Goal: Task Accomplishment & Management: Manage account settings

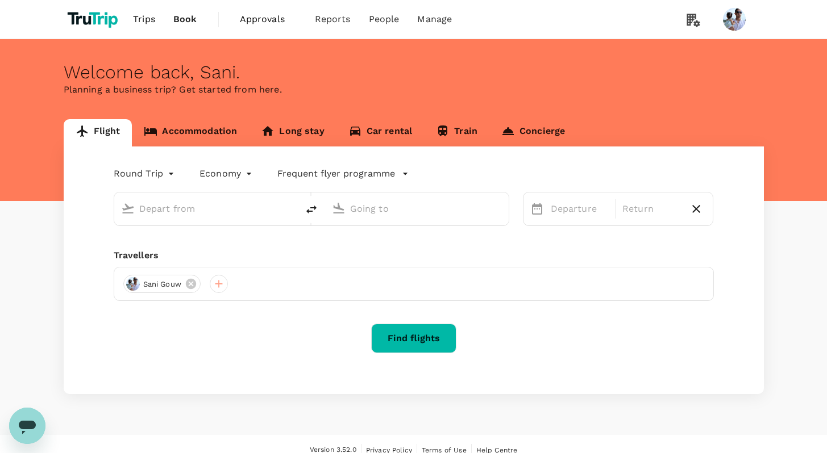
type input "[GEOGRAPHIC_DATA], [GEOGRAPHIC_DATA] (any)"
type input "Soekarno-Hatta Intl (CGK)"
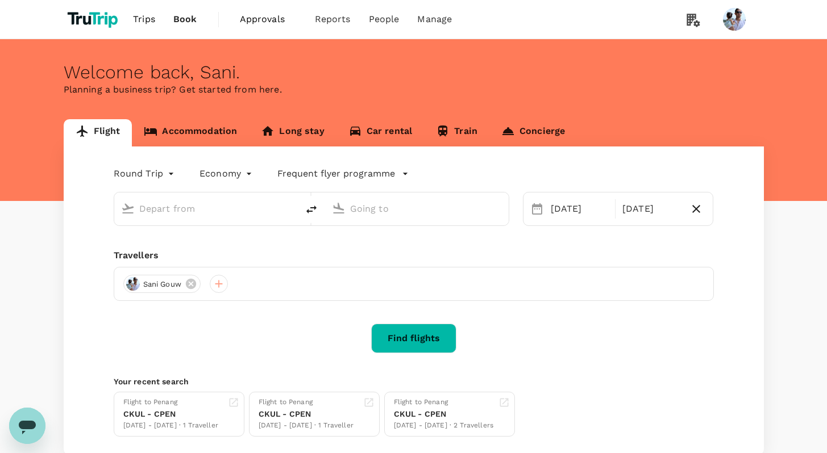
type input "[GEOGRAPHIC_DATA], [GEOGRAPHIC_DATA] (any)"
type input "Soekarno-Hatta Intl (CGK)"
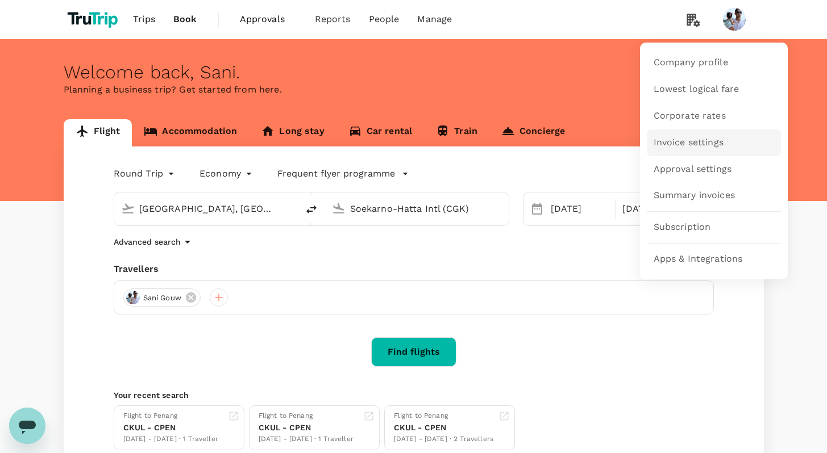
click at [684, 144] on span "Invoice settings" at bounding box center [688, 142] width 70 height 13
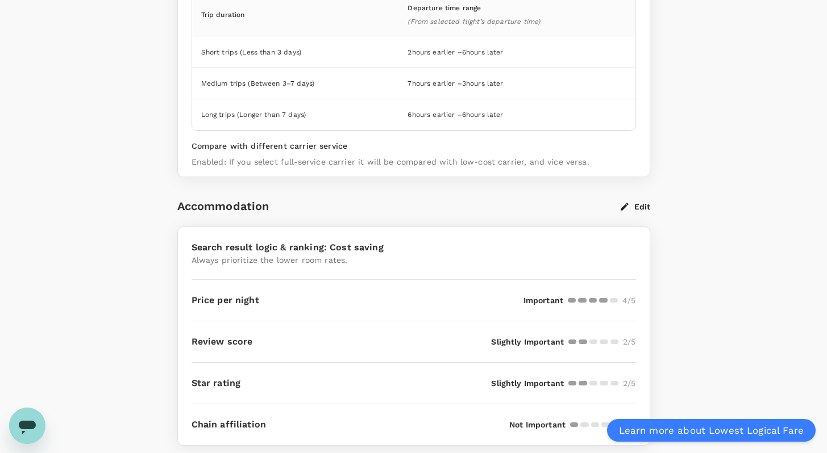
scroll to position [217, 0]
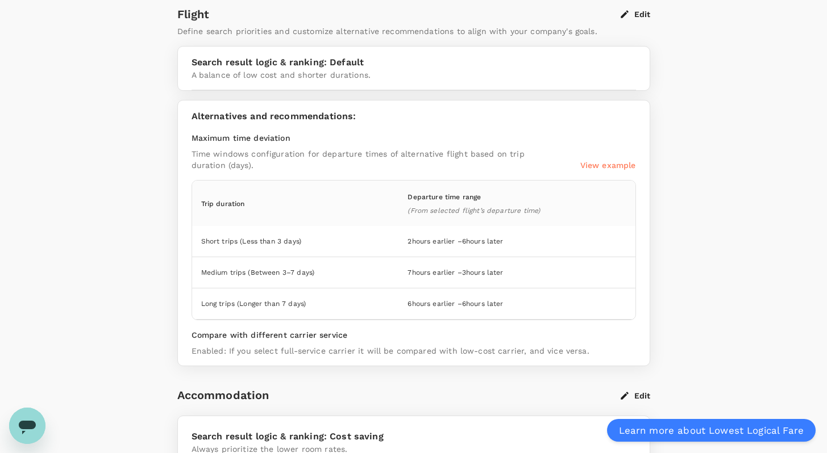
click at [641, 15] on button "Edit" at bounding box center [636, 14] width 30 height 10
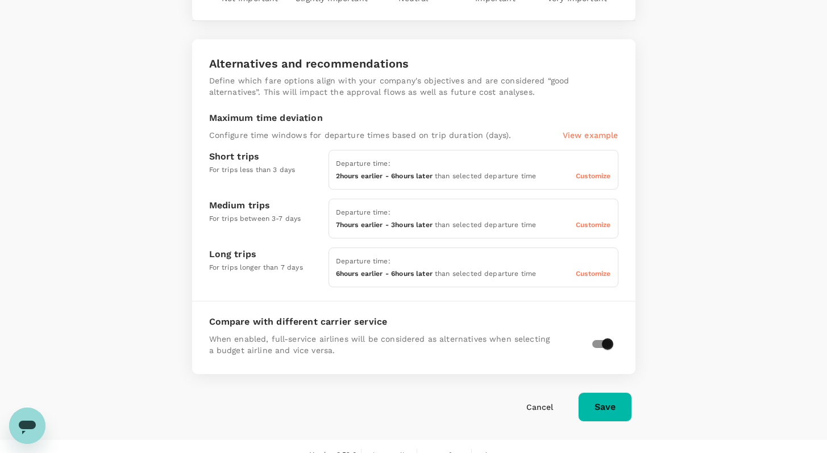
scroll to position [449, 0]
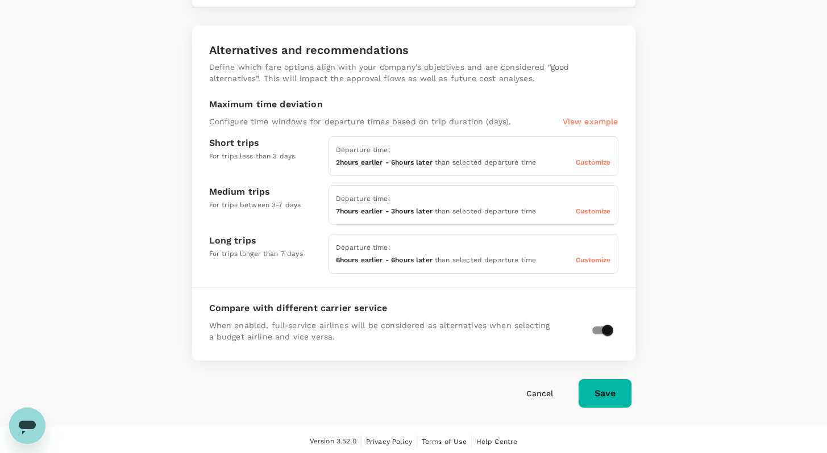
click at [593, 156] on div "Customize" at bounding box center [593, 162] width 35 height 13
click at [590, 161] on span "Customize" at bounding box center [593, 163] width 35 height 8
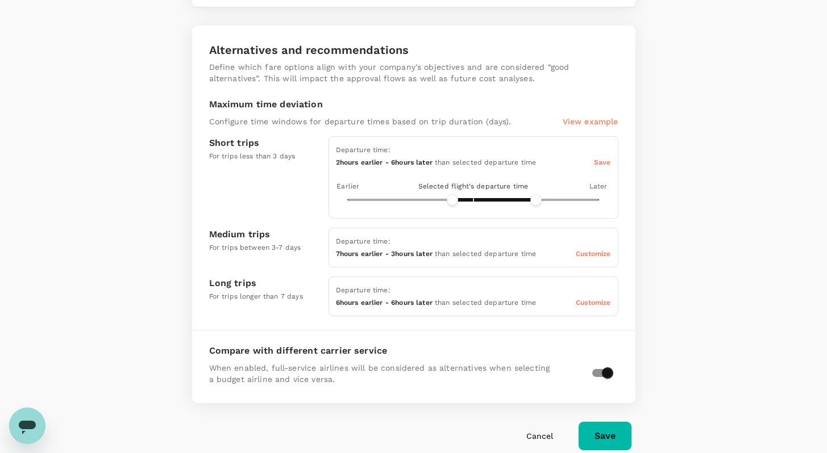
click at [585, 251] on span "Customize" at bounding box center [593, 254] width 35 height 8
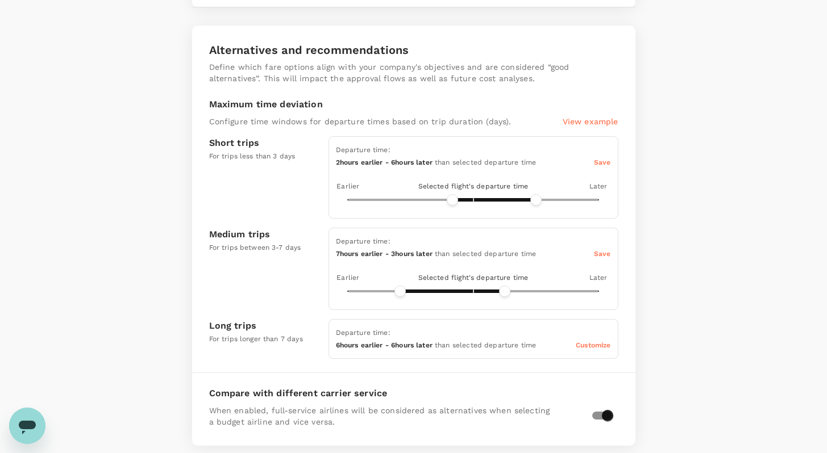
click at [594, 344] on span "Customize" at bounding box center [593, 346] width 35 height 8
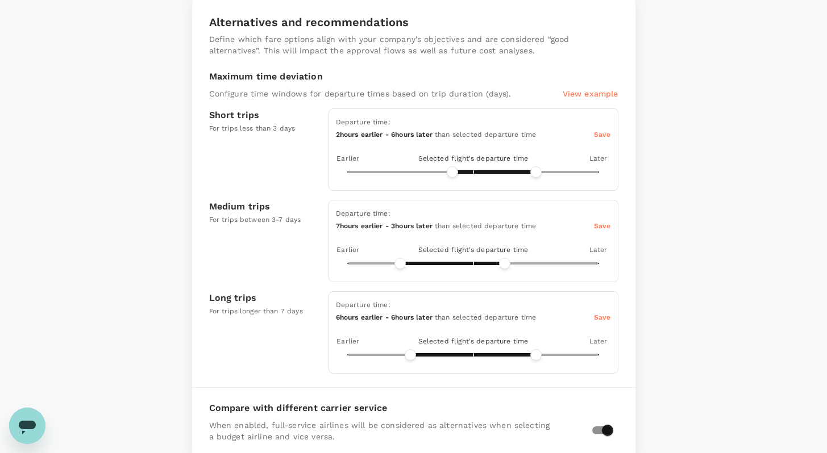
scroll to position [469, 0]
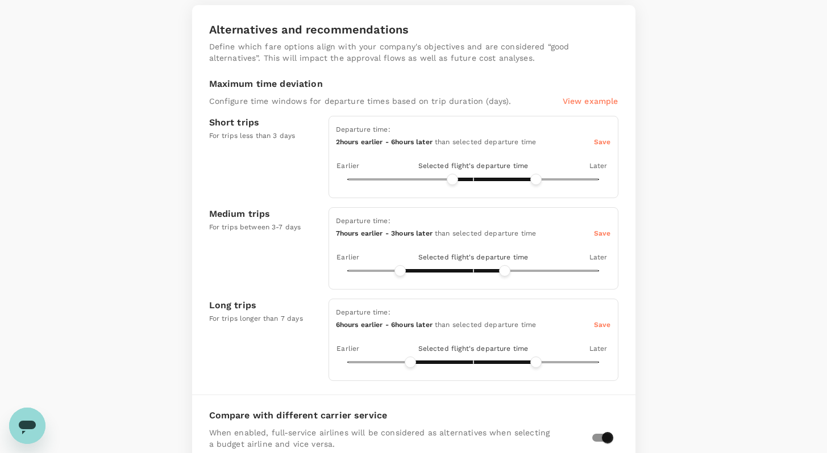
click at [603, 225] on div "Departure time:" at bounding box center [473, 221] width 275 height 13
click at [606, 237] on div "Save" at bounding box center [602, 233] width 17 height 13
click at [592, 223] on div "Departure time:" at bounding box center [473, 221] width 275 height 13
click at [598, 231] on span "Save" at bounding box center [602, 234] width 17 height 8
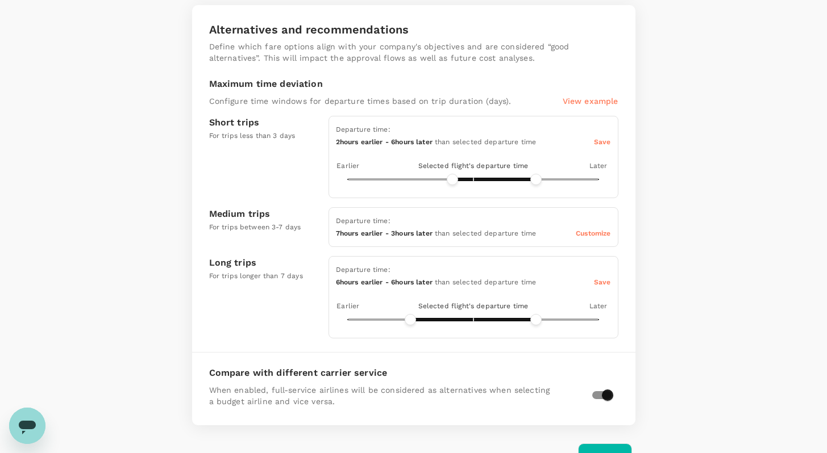
click at [605, 278] on span "Save" at bounding box center [602, 282] width 17 height 8
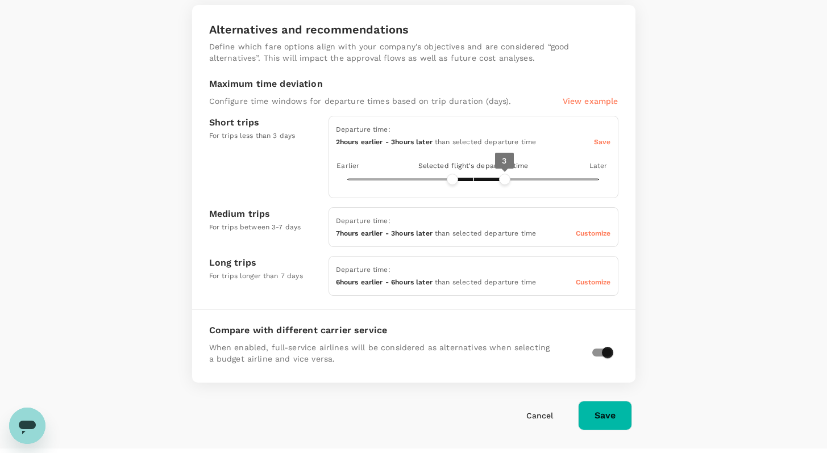
type input "4"
drag, startPoint x: 535, startPoint y: 181, endPoint x: 511, endPoint y: 182, distance: 24.4
click at [511, 182] on span "4" at bounding box center [514, 179] width 11 height 11
